Goal: Share content: Share content

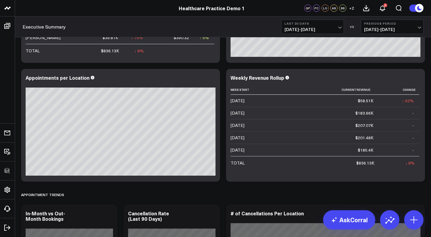
scroll to position [213, 0]
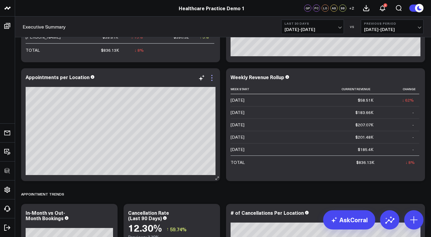
click at [213, 79] on icon at bounding box center [211, 77] width 7 height 7
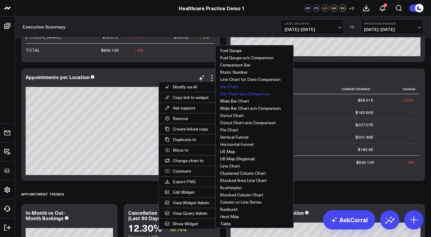
click at [234, 86] on button "Bar Chart" at bounding box center [254, 86] width 78 height 7
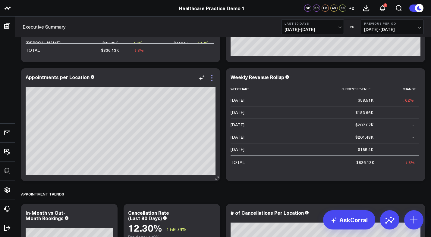
click at [212, 78] on icon at bounding box center [211, 77] width 1 height 1
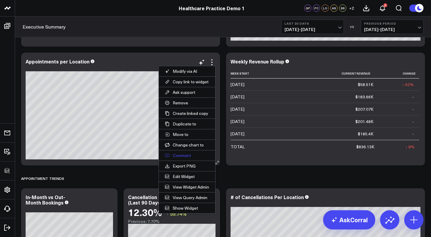
scroll to position [234, 0]
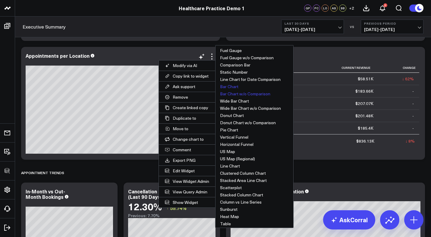
click at [239, 94] on button "Bar Chart w/o Comparison" at bounding box center [254, 93] width 78 height 7
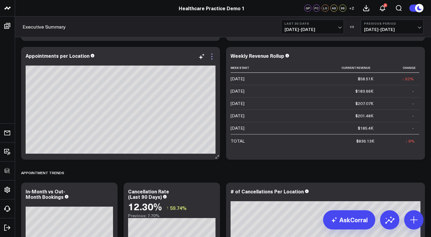
click at [212, 58] on icon at bounding box center [211, 56] width 7 height 7
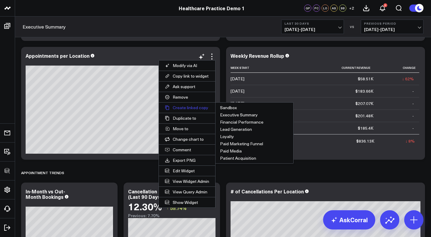
click at [185, 108] on button "Create linked copy" at bounding box center [187, 108] width 56 height 10
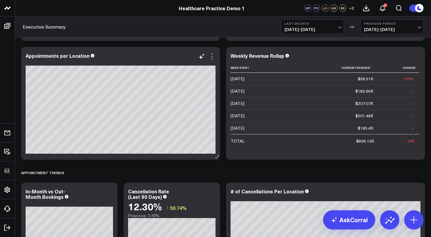
click at [212, 56] on icon at bounding box center [211, 56] width 7 height 7
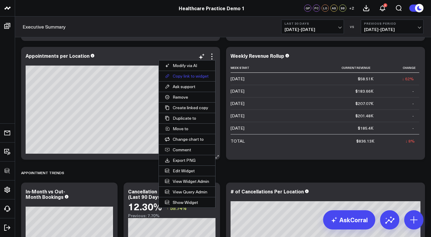
click at [185, 75] on button "Copy link to widget" at bounding box center [187, 76] width 56 height 10
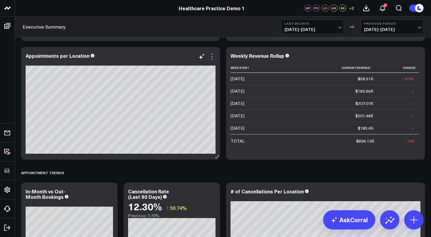
click at [212, 57] on icon at bounding box center [211, 56] width 1 height 1
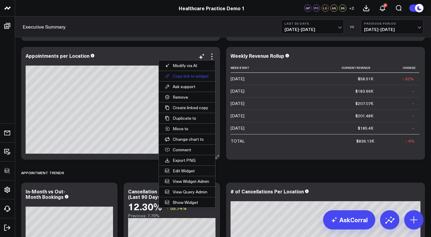
click at [189, 76] on button "Copy link to widget" at bounding box center [187, 76] width 56 height 10
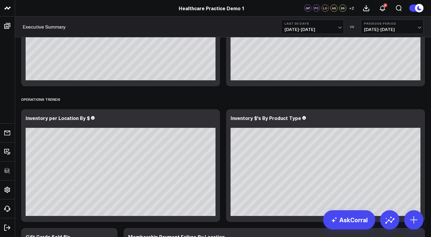
scroll to position [869, 0]
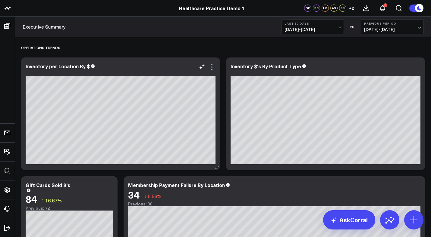
click at [210, 69] on icon at bounding box center [211, 67] width 7 height 7
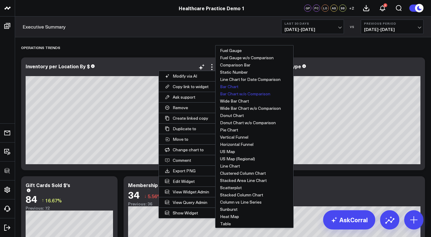
click at [231, 86] on button "Bar Chart" at bounding box center [254, 86] width 78 height 7
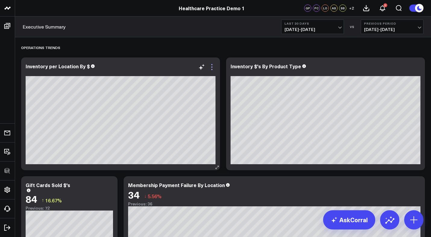
click at [211, 67] on icon at bounding box center [211, 67] width 1 height 1
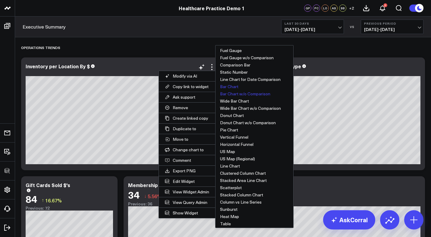
click at [235, 93] on button "Bar Chart w/o Comparison" at bounding box center [254, 93] width 78 height 7
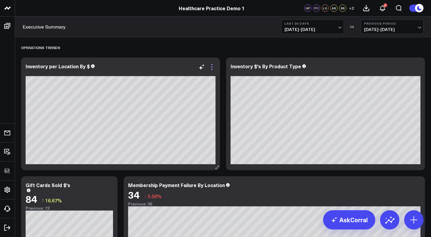
click at [211, 67] on icon at bounding box center [211, 67] width 1 height 1
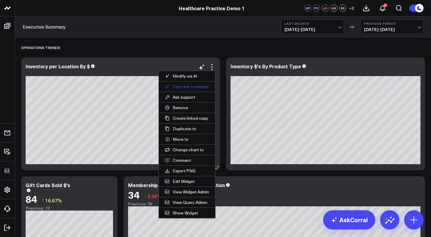
click at [185, 87] on button "Copy link to widget" at bounding box center [187, 87] width 56 height 10
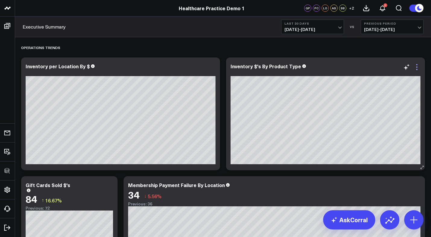
click at [416, 66] on icon at bounding box center [416, 67] width 7 height 7
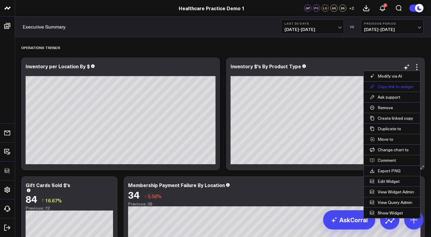
click at [387, 85] on button "Copy link to widget" at bounding box center [391, 87] width 56 height 10
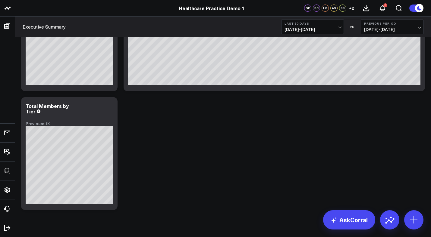
scroll to position [1079, 0]
